Goal: Feedback & Contribution: Submit feedback/report problem

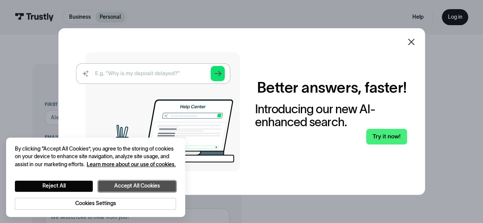
click at [144, 182] on button "Accept All Cookies" at bounding box center [137, 186] width 78 height 11
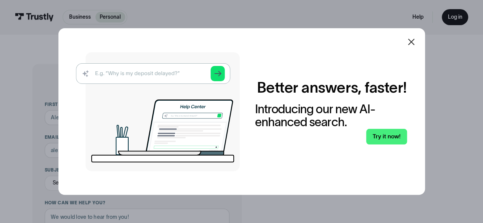
click at [413, 40] on icon at bounding box center [410, 41] width 9 height 9
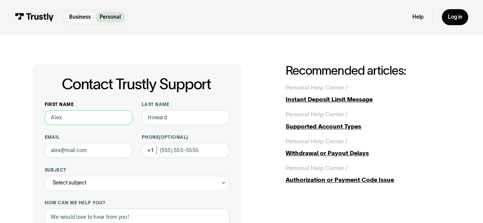
click at [86, 114] on input "First name" at bounding box center [89, 117] width 88 height 15
type input "Carlos"
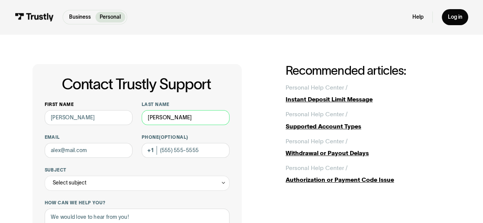
type input "Gomez"
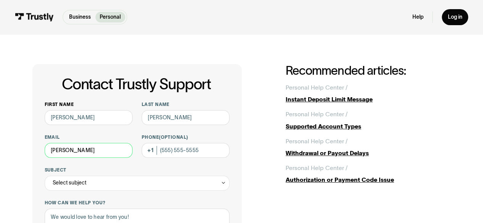
type input "carlos_gee@hotmail.com"
type input "(562) 355-4959"
click at [92, 182] on div "Select subject" at bounding box center [137, 183] width 185 height 15
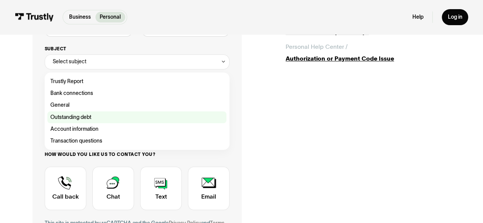
scroll to position [114, 0]
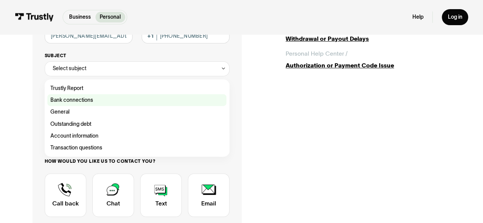
click at [87, 103] on div "Contact Trustly Support" at bounding box center [136, 100] width 179 height 12
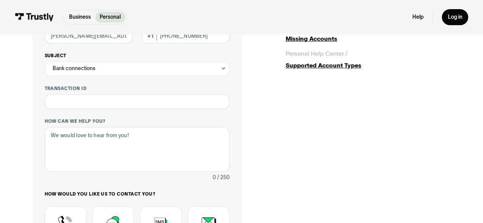
click at [109, 71] on div "Bank connections" at bounding box center [137, 68] width 185 height 15
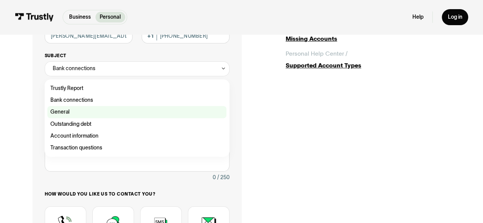
click at [73, 116] on div "Contact Trustly Support" at bounding box center [136, 112] width 179 height 12
type input "*******"
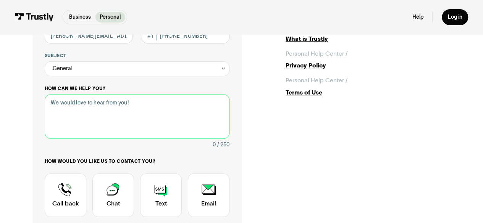
click at [73, 116] on textarea "How can we help you?" at bounding box center [137, 116] width 185 height 45
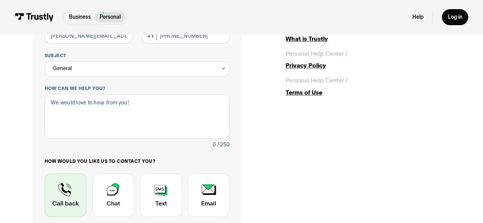
click at [67, 202] on div "Contact Trustly Support" at bounding box center [66, 195] width 42 height 43
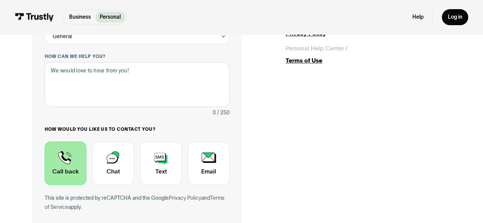
scroll to position [191, 0]
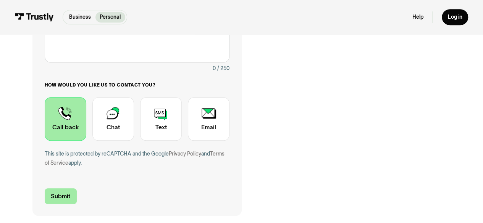
click at [66, 196] on input "Submit" at bounding box center [61, 196] width 32 height 16
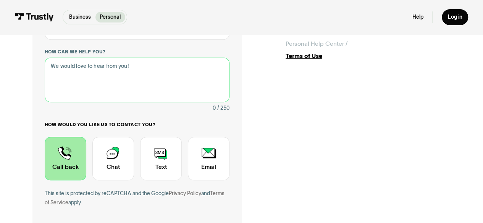
scroll to position [114, 0]
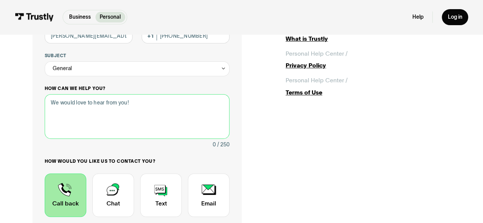
click at [83, 122] on textarea "How can we help you?" at bounding box center [137, 116] width 185 height 45
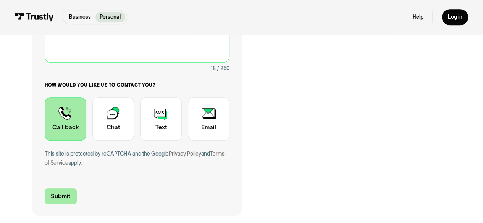
type textarea "Linking my account"
click at [63, 198] on input "Submit" at bounding box center [61, 196] width 32 height 16
type input "+15623554959"
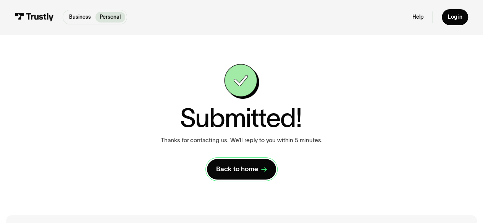
click at [240, 167] on div "Back to home" at bounding box center [237, 169] width 42 height 9
